Goal: Information Seeking & Learning: Check status

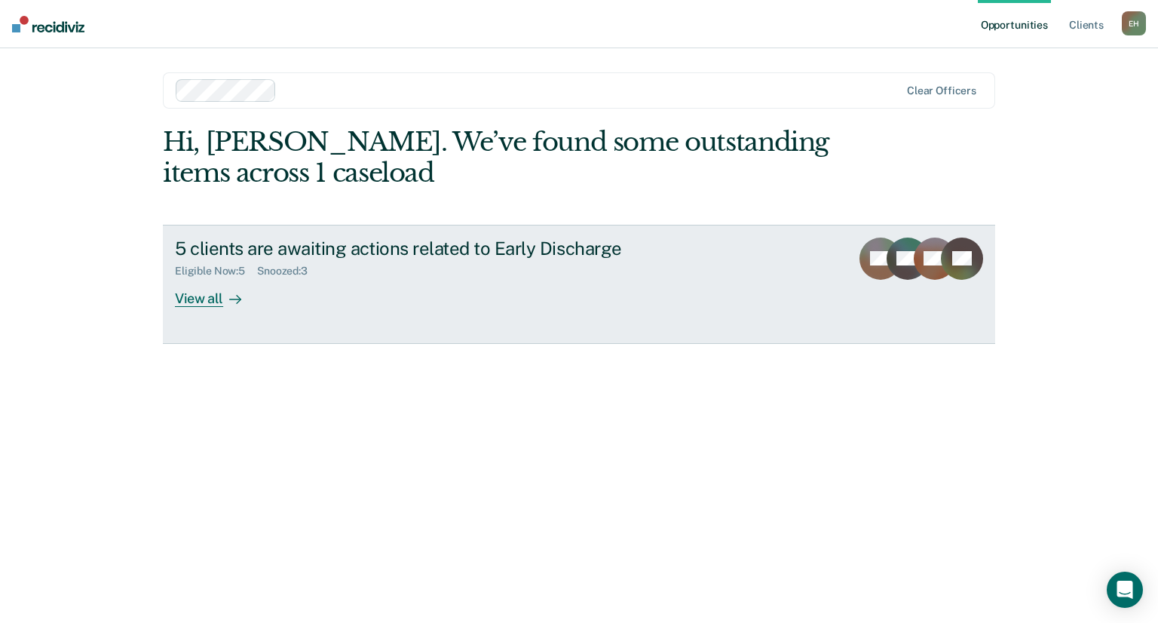
click at [202, 284] on div "View all" at bounding box center [217, 292] width 84 height 29
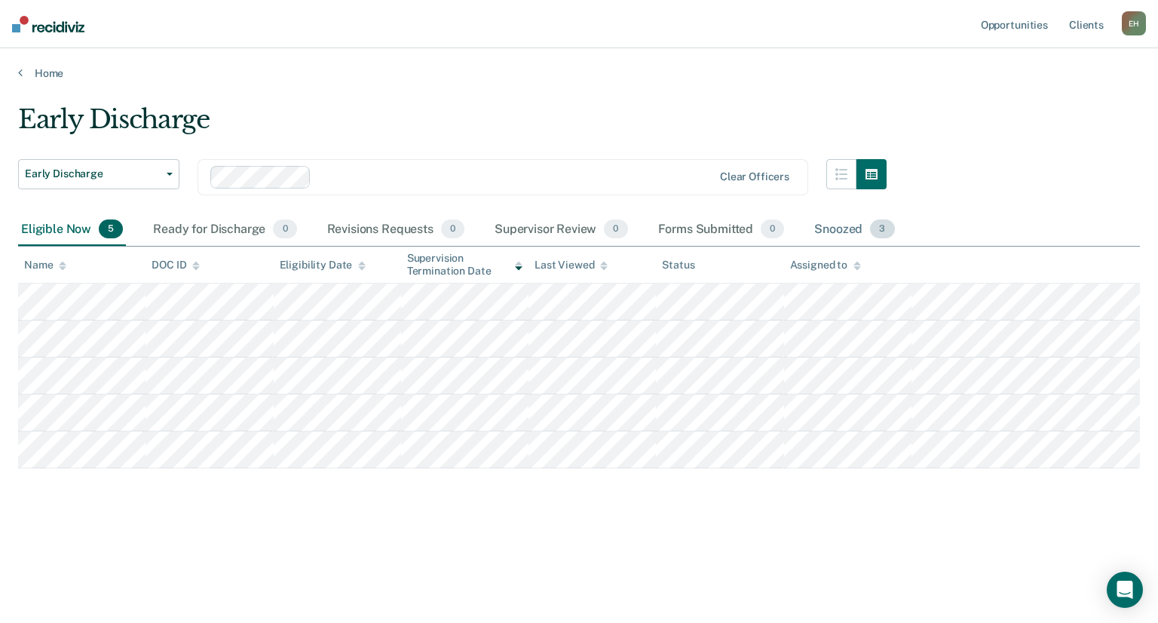
click at [820, 221] on div "Snoozed 3" at bounding box center [854, 229] width 86 height 33
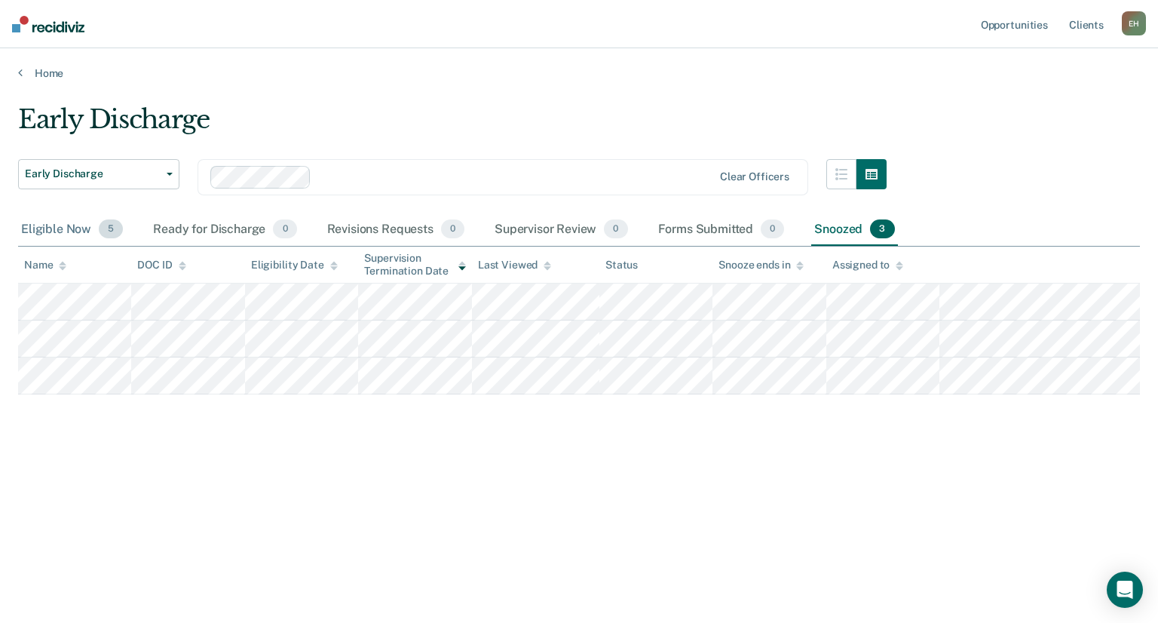
click at [78, 235] on div "Eligible Now 5" at bounding box center [72, 229] width 108 height 33
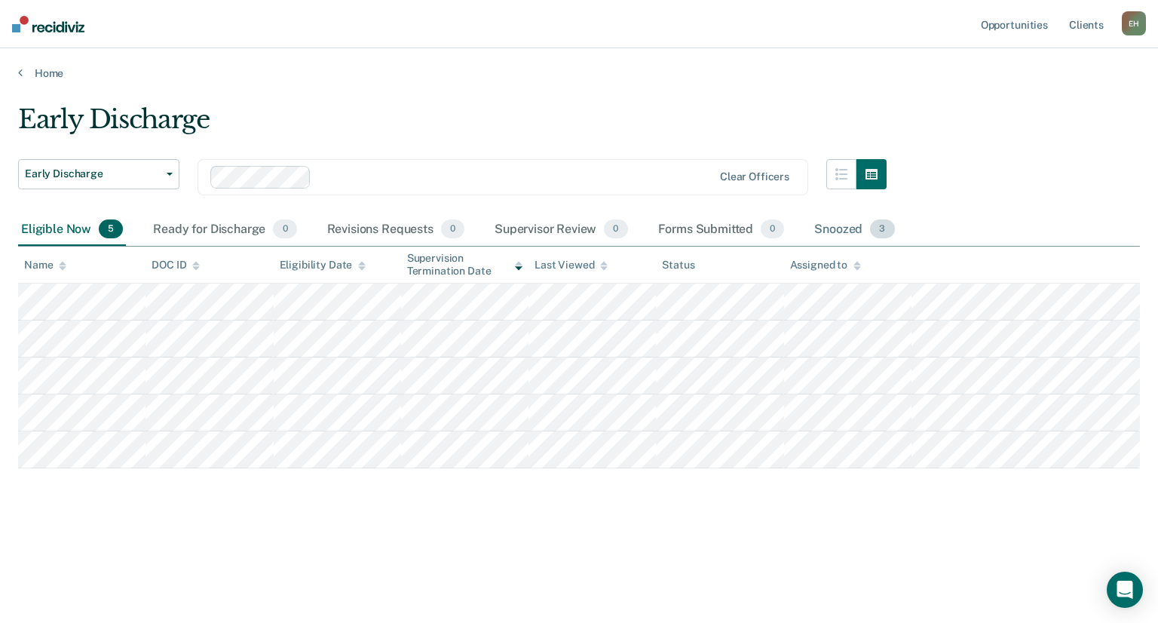
click at [845, 224] on div "Snoozed 3" at bounding box center [854, 229] width 86 height 33
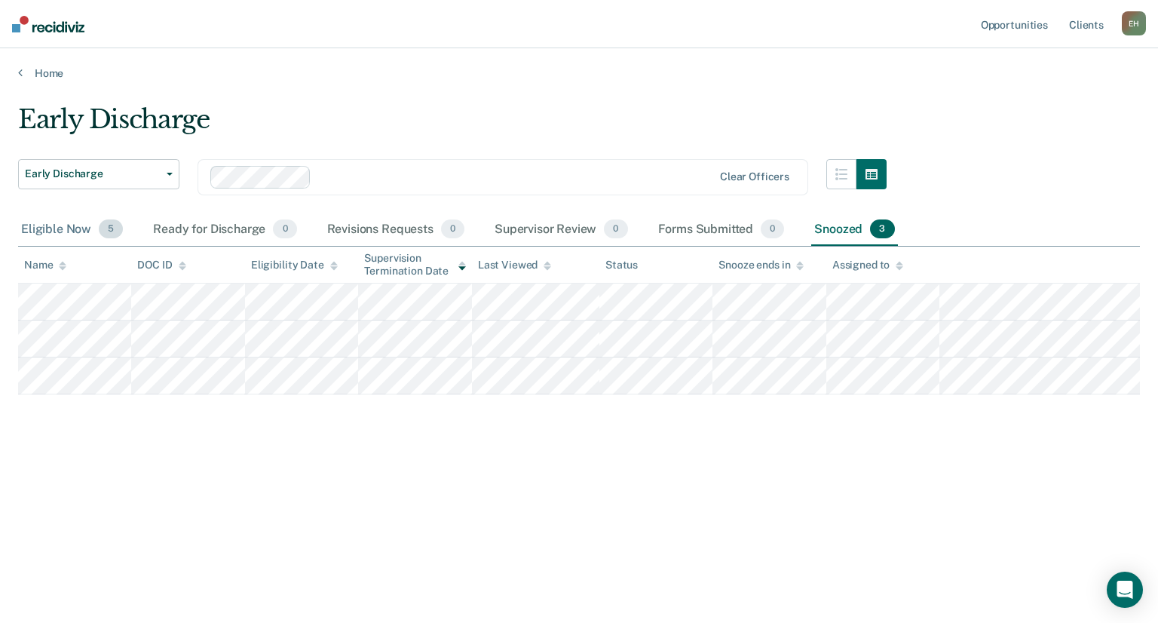
click at [73, 221] on div "Eligible Now 5" at bounding box center [72, 229] width 108 height 33
